Goal: Task Accomplishment & Management: Manage account settings

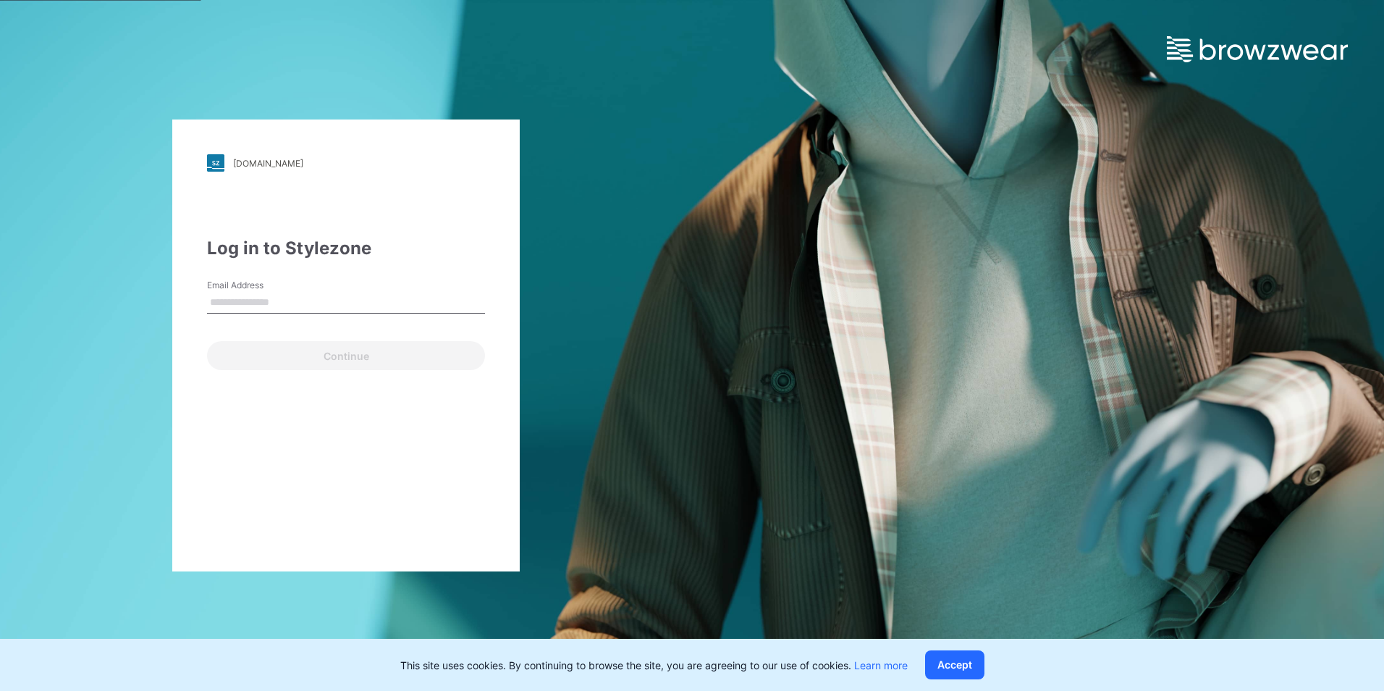
click at [247, 301] on input "Email Address" at bounding box center [346, 303] width 278 height 22
type input "**********"
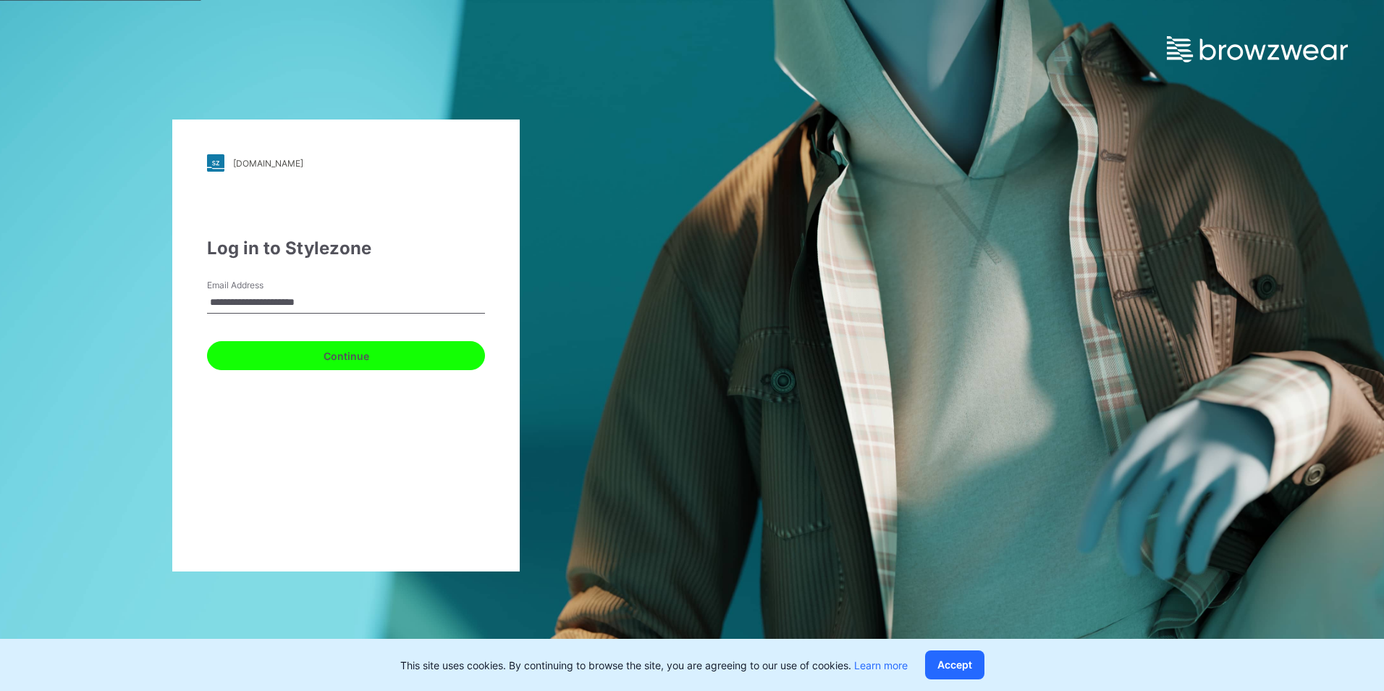
drag, startPoint x: 279, startPoint y: 363, endPoint x: 247, endPoint y: 338, distance: 40.3
click at [272, 358] on button "Continue" at bounding box center [346, 355] width 278 height 29
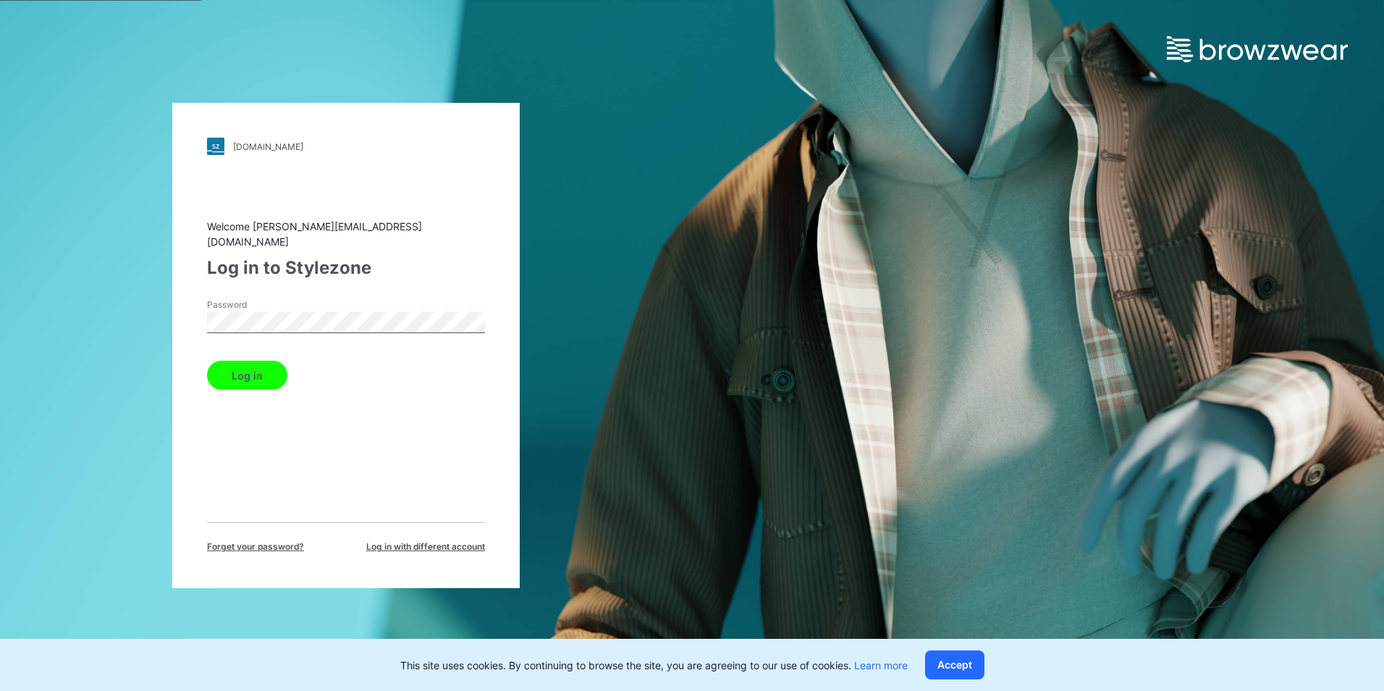
click at [207, 361] on button "Log in" at bounding box center [247, 375] width 80 height 29
drag, startPoint x: 198, startPoint y: 353, endPoint x: 245, endPoint y: 369, distance: 50.4
click at [204, 359] on div "walmart.stylezone.com Loading... Welcome rahul.singh@shahi.co.in Log in to Styl…" at bounding box center [346, 345] width 348 height 485
click at [245, 369] on button "Log in" at bounding box center [247, 375] width 80 height 29
